Goal: Use online tool/utility: Utilize a website feature to perform a specific function

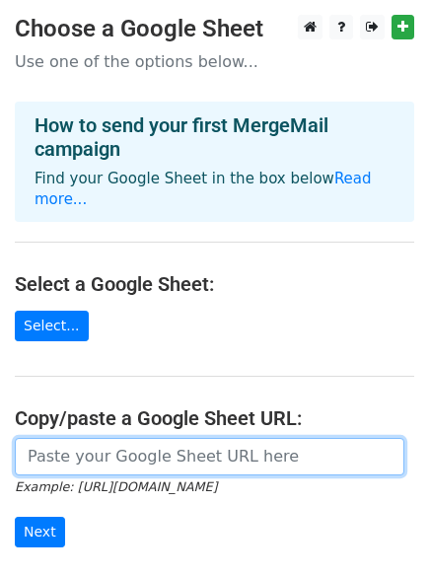
click at [208, 438] on input "url" at bounding box center [210, 456] width 390 height 37
paste input "https://docs.google.com/spreadsheets/d/1qet4Bf84KTmvm406UlE8qRYBZnvPp9cmsOUv9_G…"
type input "https://docs.google.com/spreadsheets/d/1qet4Bf84KTmvm406UlE8qRYBZnvPp9cmsOUv9_G…"
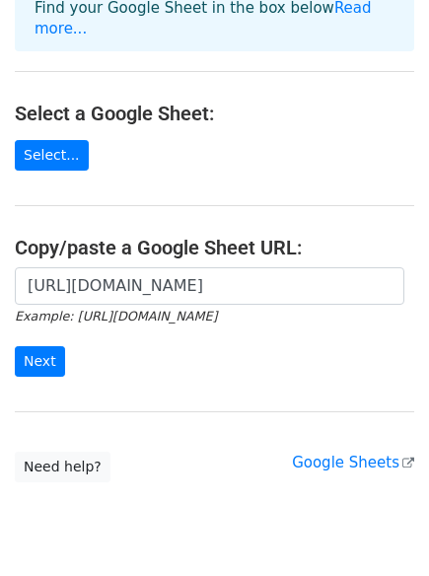
scroll to position [214, 0]
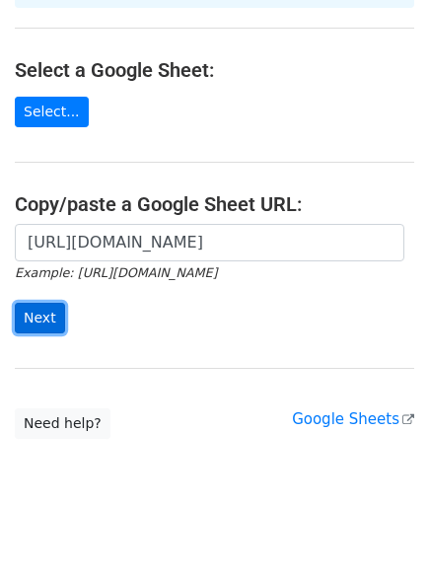
click at [28, 306] on input "Next" at bounding box center [40, 318] width 50 height 31
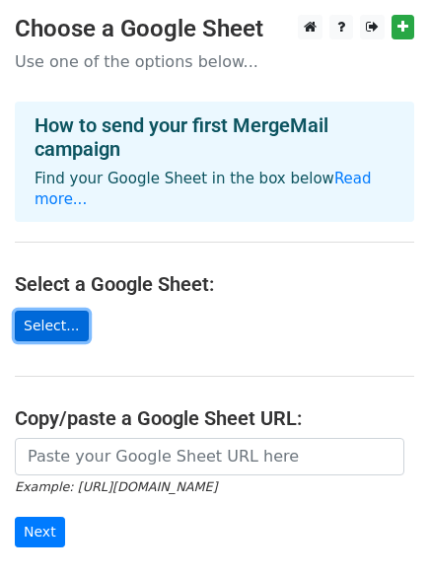
click at [48, 311] on link "Select..." at bounding box center [52, 326] width 74 height 31
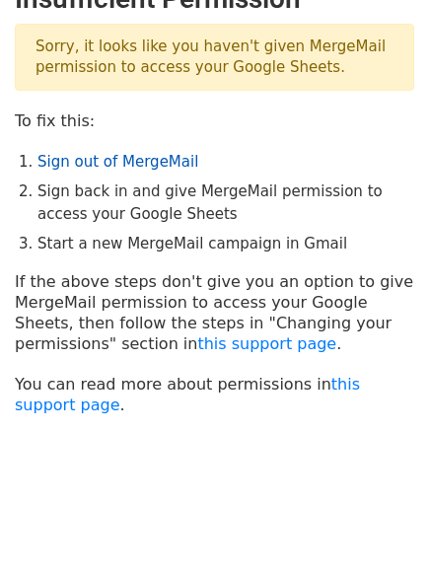
scroll to position [49, 0]
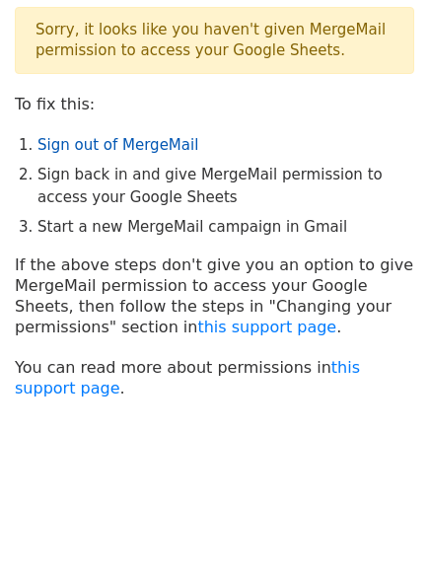
click at [114, 140] on link "Sign out of MergeMail" at bounding box center [117, 145] width 161 height 18
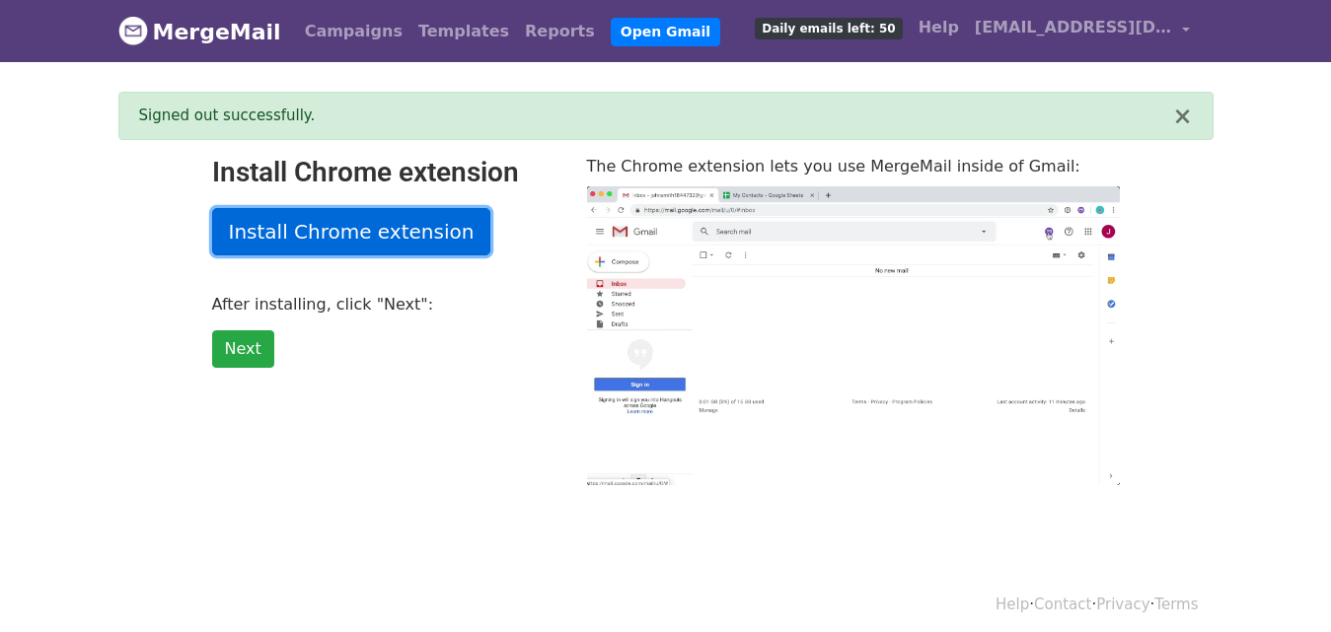
click at [325, 241] on link "Install Chrome extension" at bounding box center [351, 231] width 279 height 47
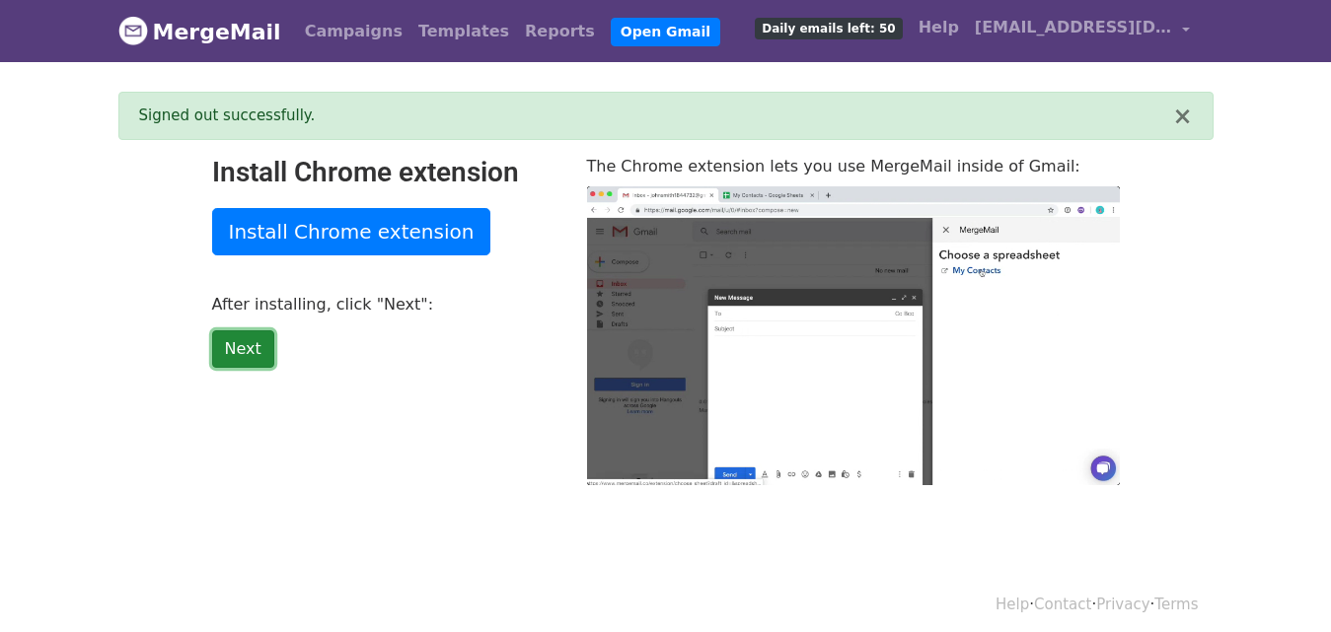
click at [235, 358] on link "Next" at bounding box center [243, 348] width 62 height 37
type input "17.33"
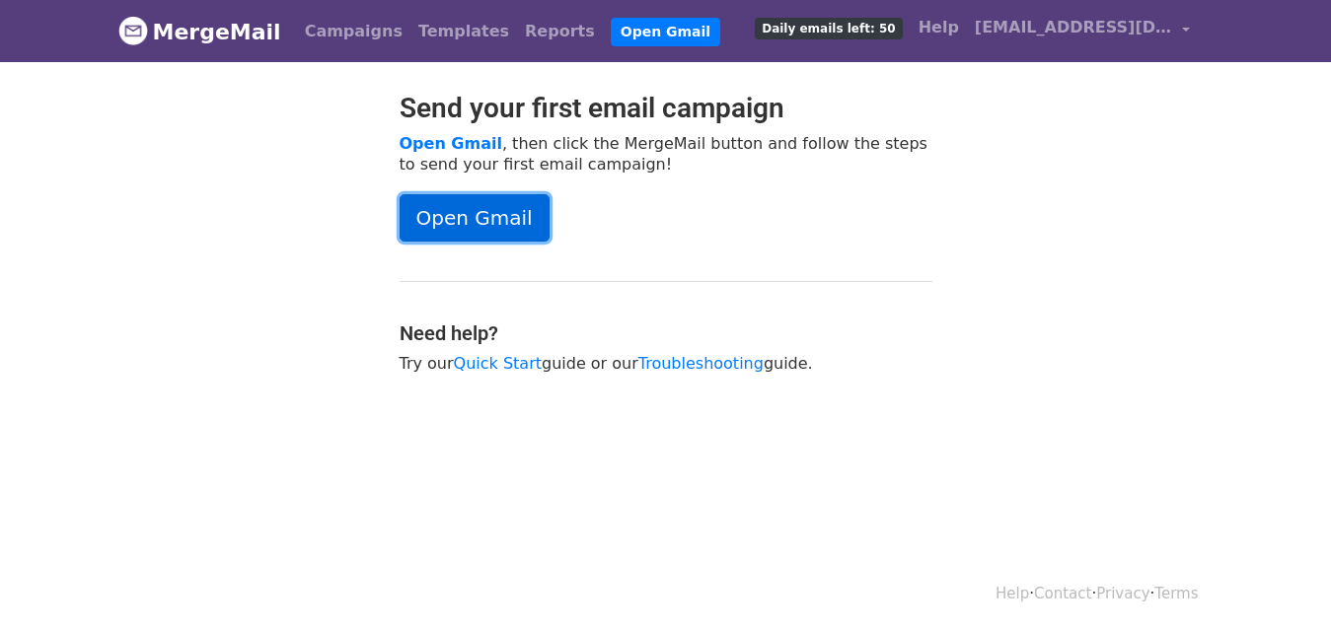
click at [518, 226] on link "Open Gmail" at bounding box center [475, 217] width 150 height 47
